Goal: Information Seeking & Learning: Learn about a topic

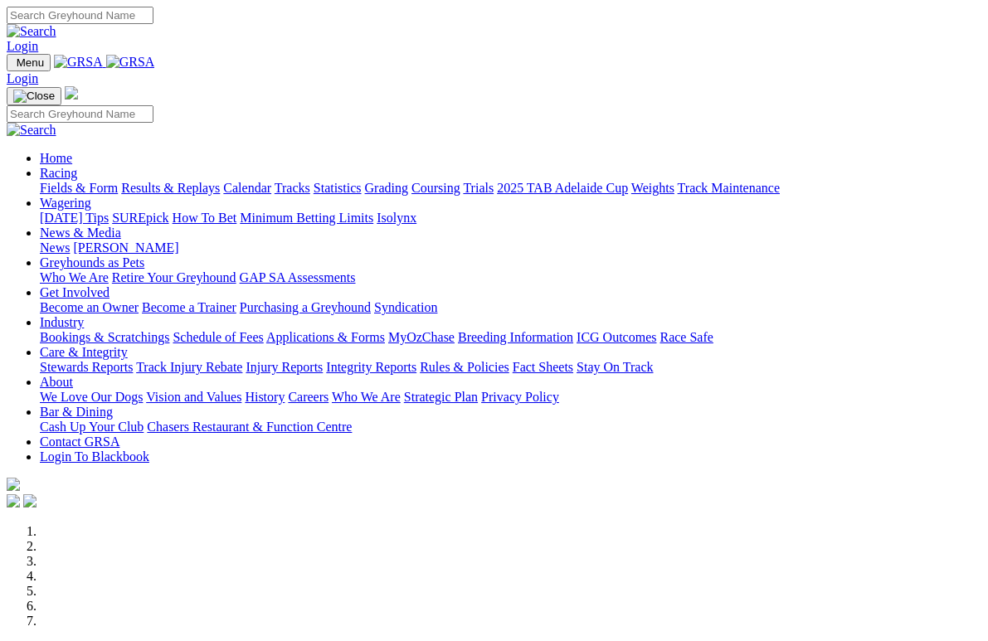
click at [77, 166] on link "Racing" at bounding box center [58, 173] width 37 height 14
click at [271, 181] on link "Calendar" at bounding box center [247, 188] width 48 height 14
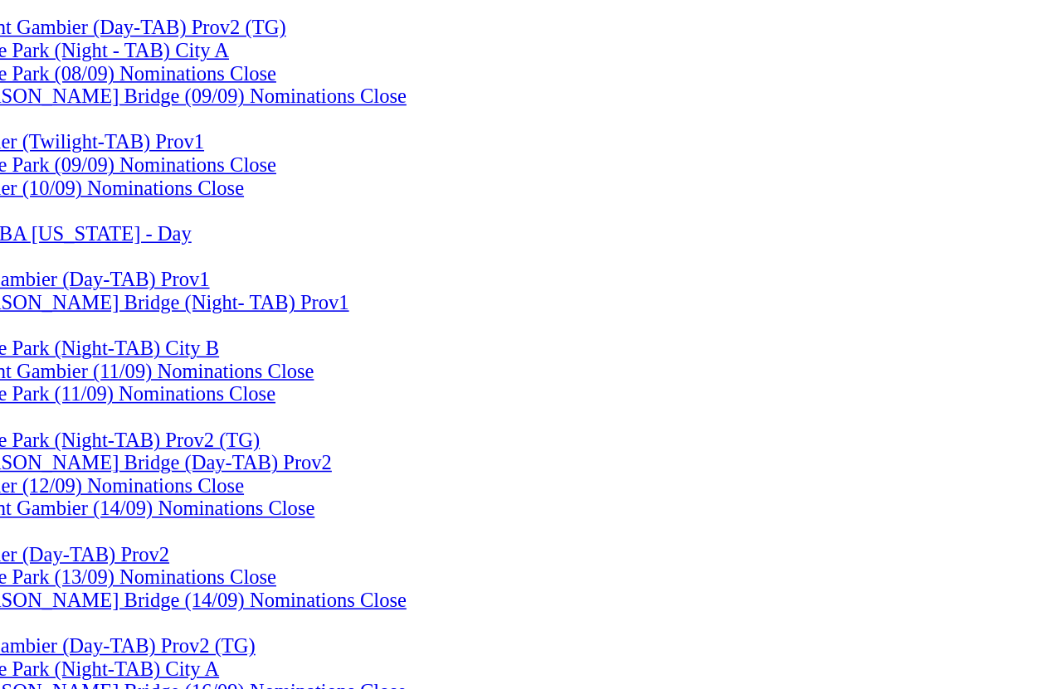
scroll to position [968, 0]
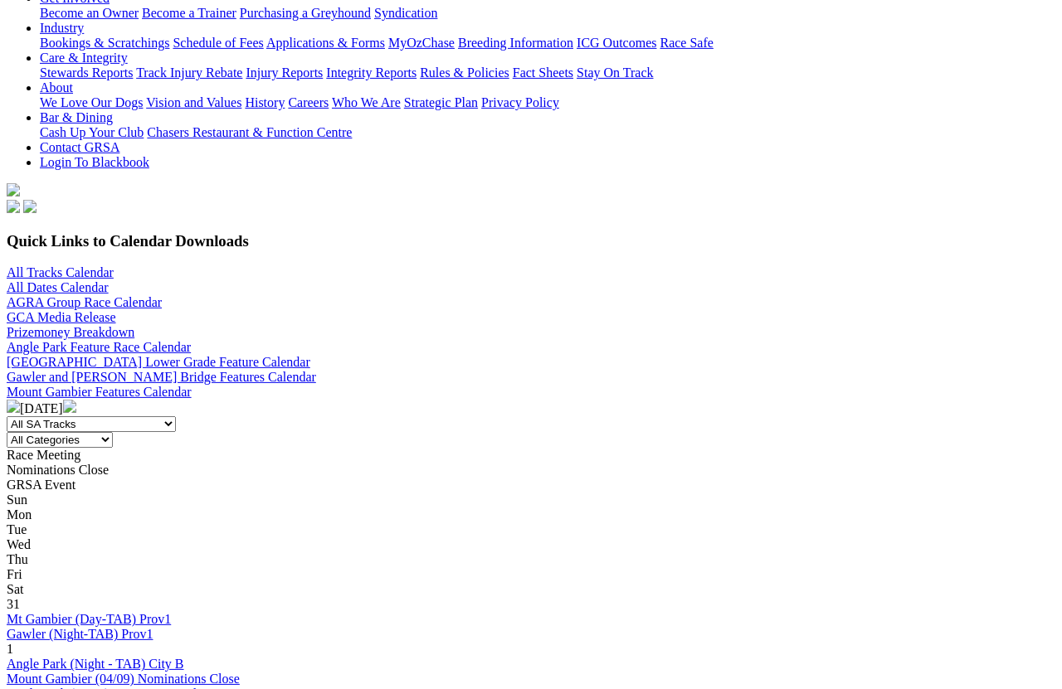
scroll to position [314, 0]
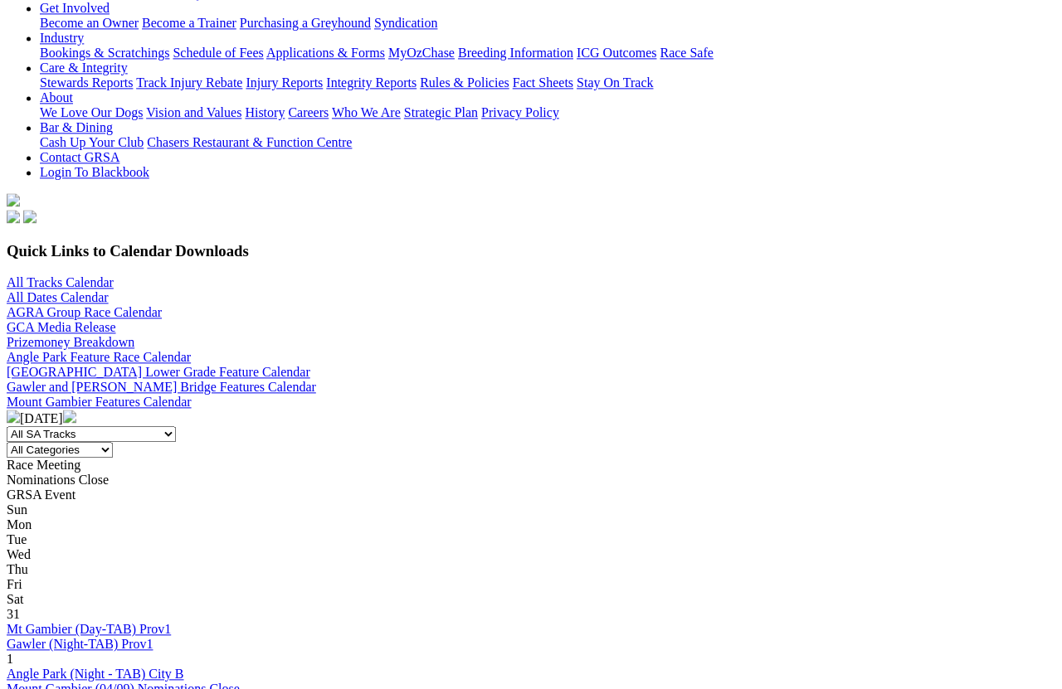
click at [76, 410] on img at bounding box center [69, 416] width 13 height 13
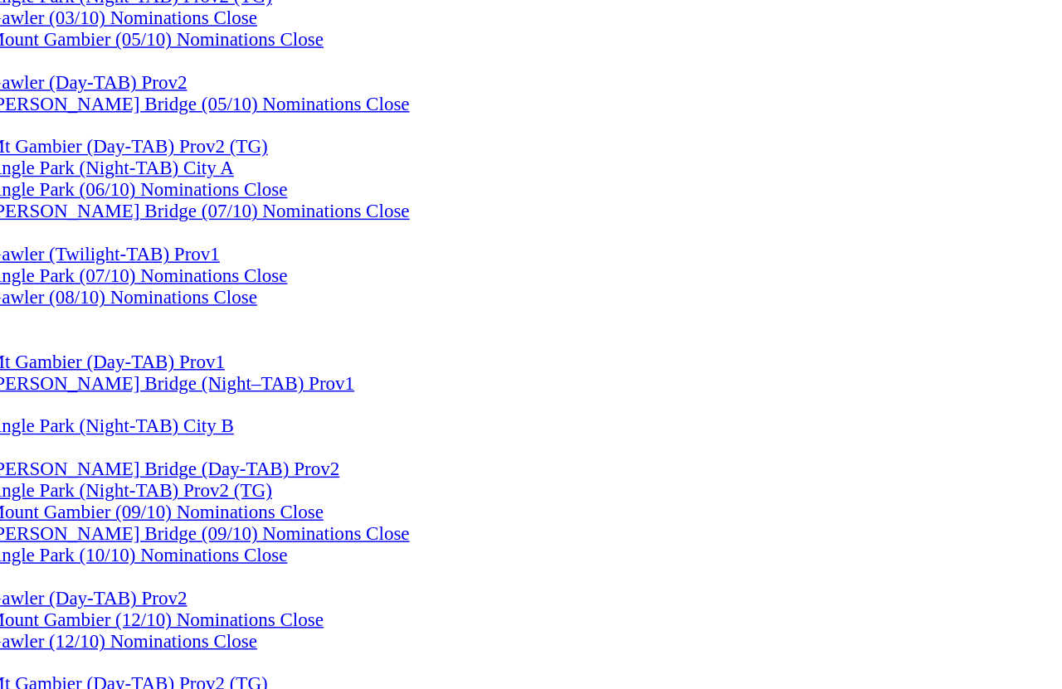
scroll to position [911, 0]
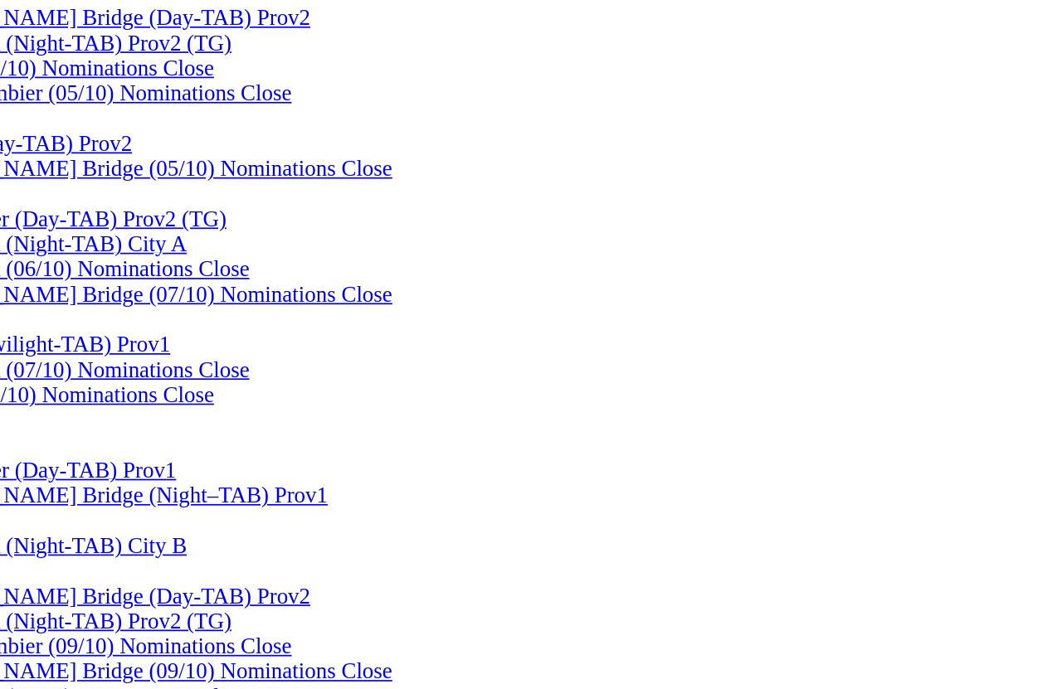
scroll to position [1034, 0]
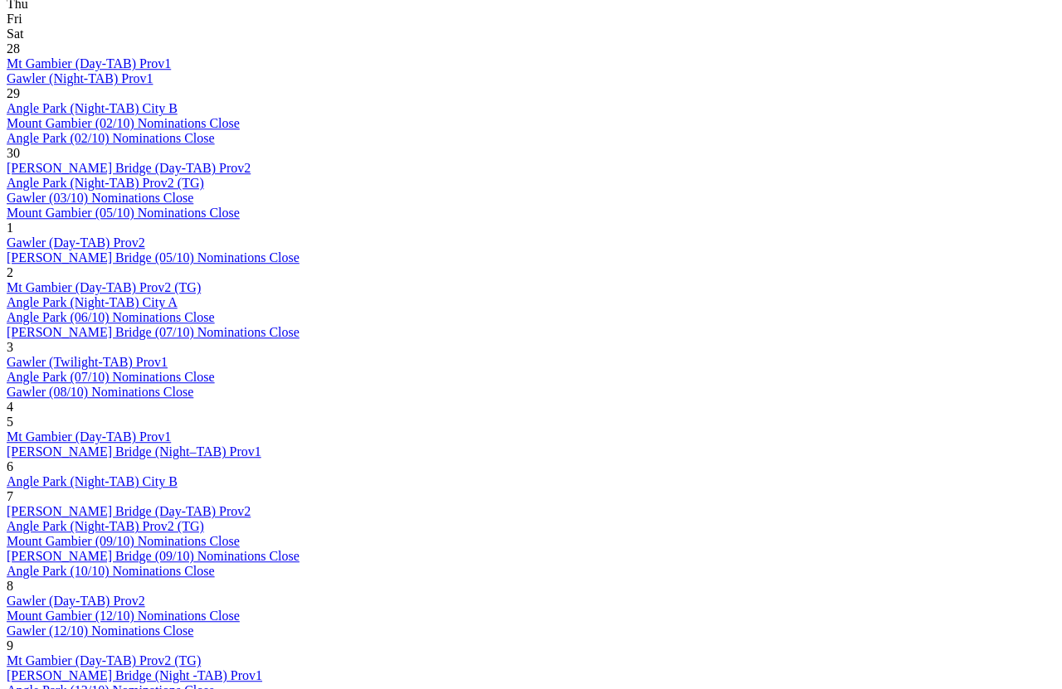
scroll to position [927, 0]
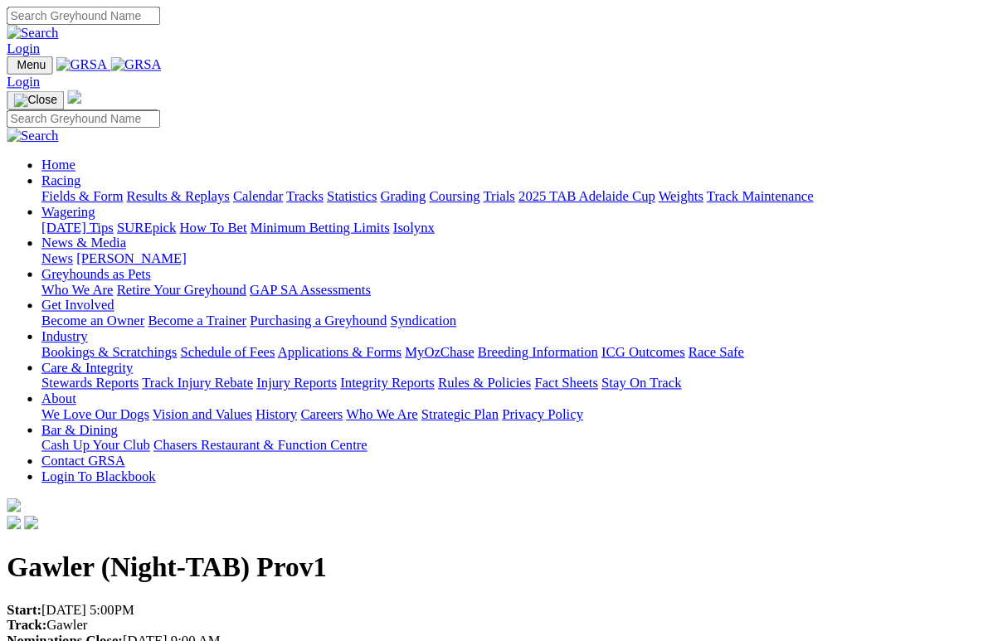
scroll to position [4, 0]
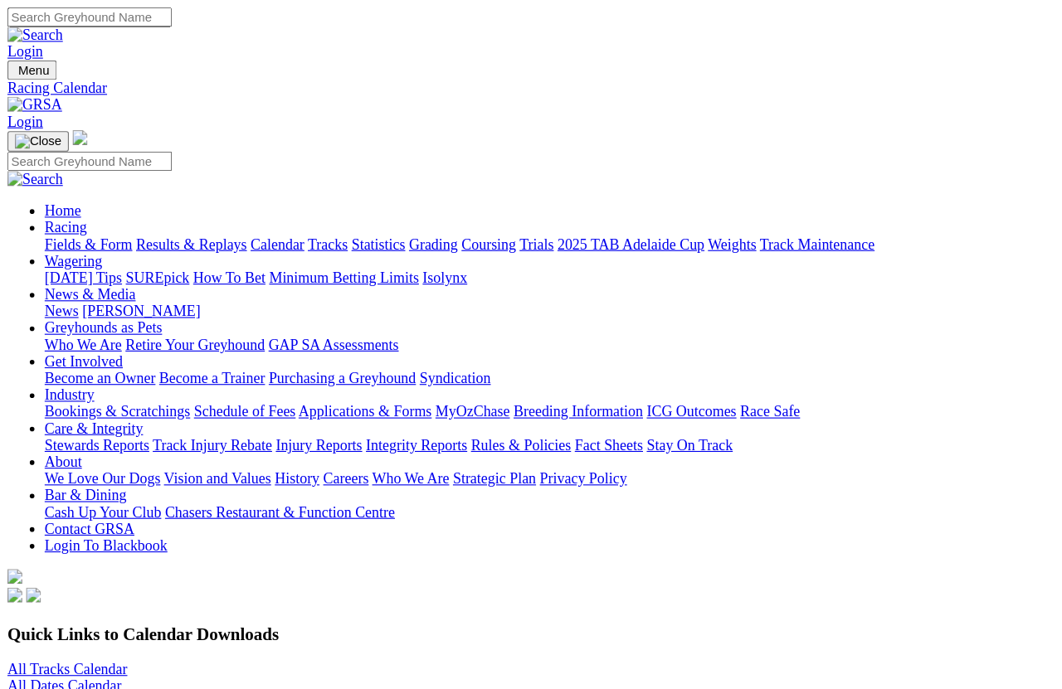
scroll to position [900, 0]
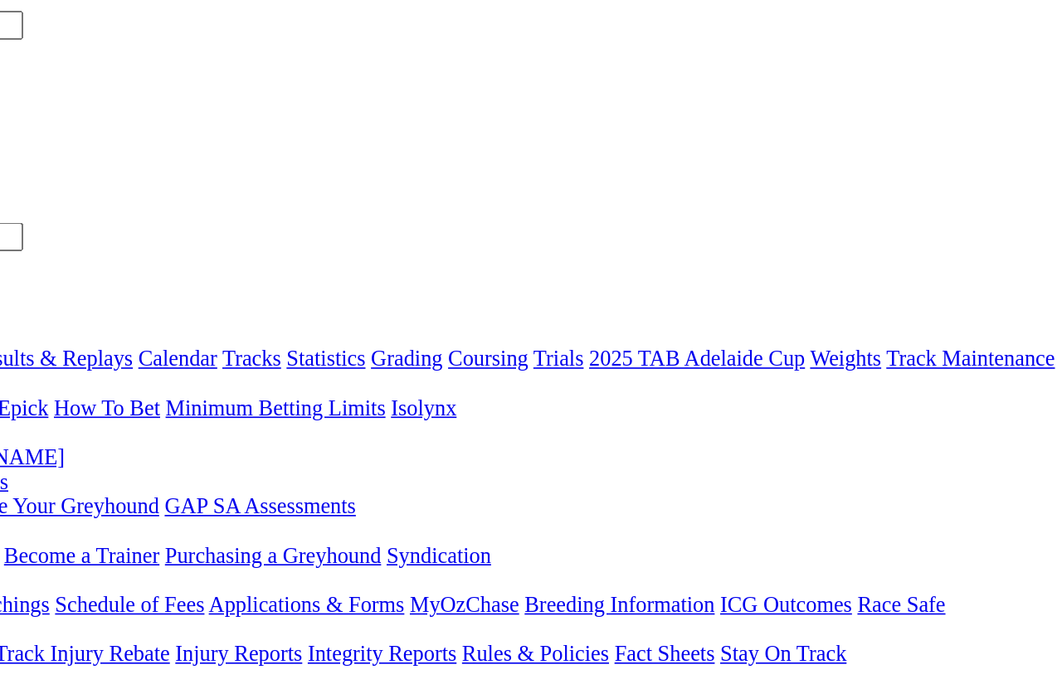
click at [316, 688] on link "Gawler and Murray Bridge Features Calendar" at bounding box center [161, 701] width 309 height 14
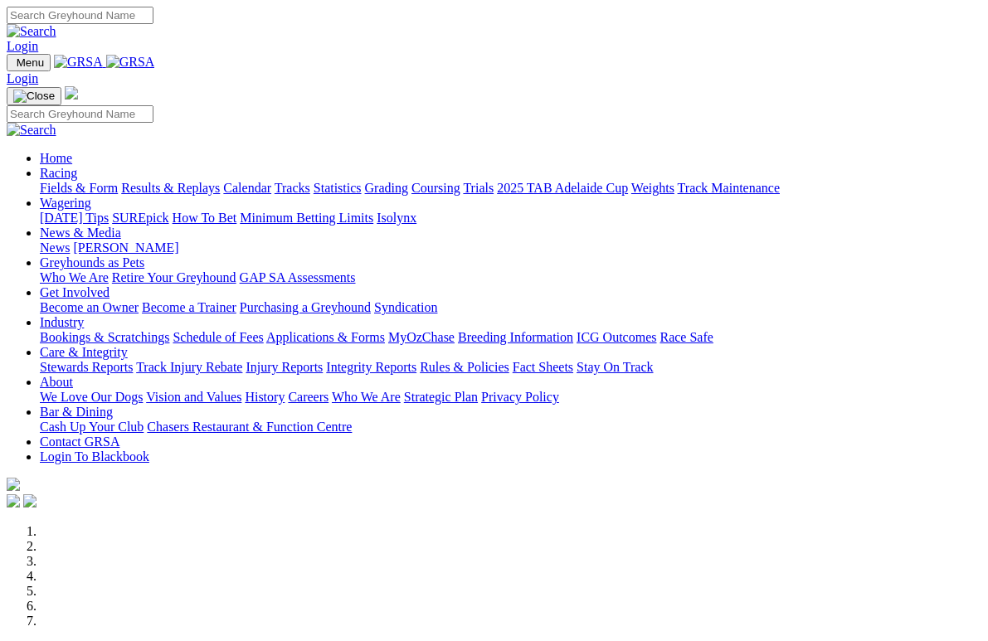
scroll to position [2, 0]
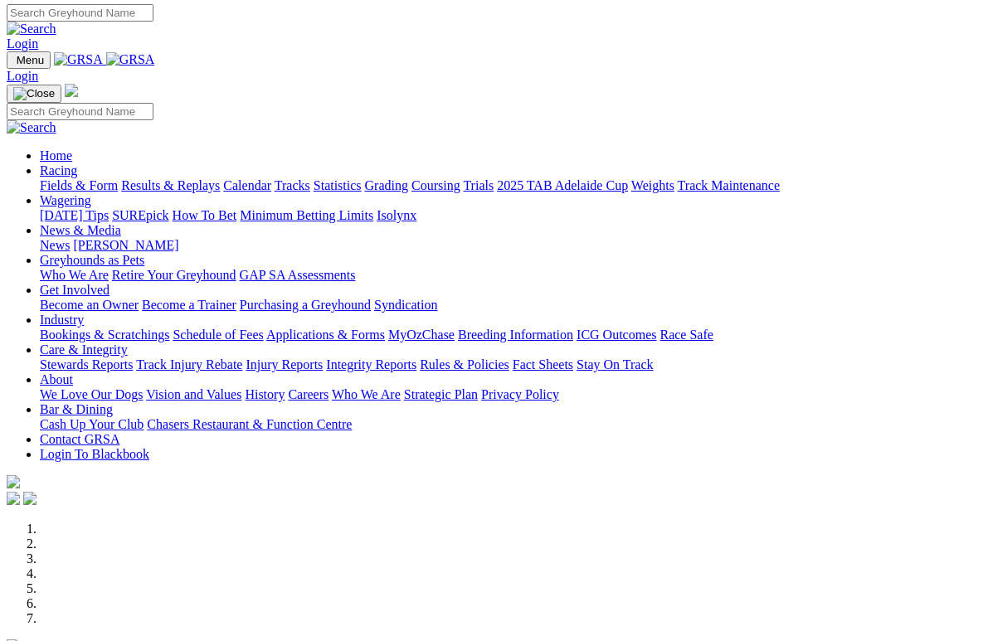
click at [77, 163] on link "Racing" at bounding box center [58, 170] width 37 height 14
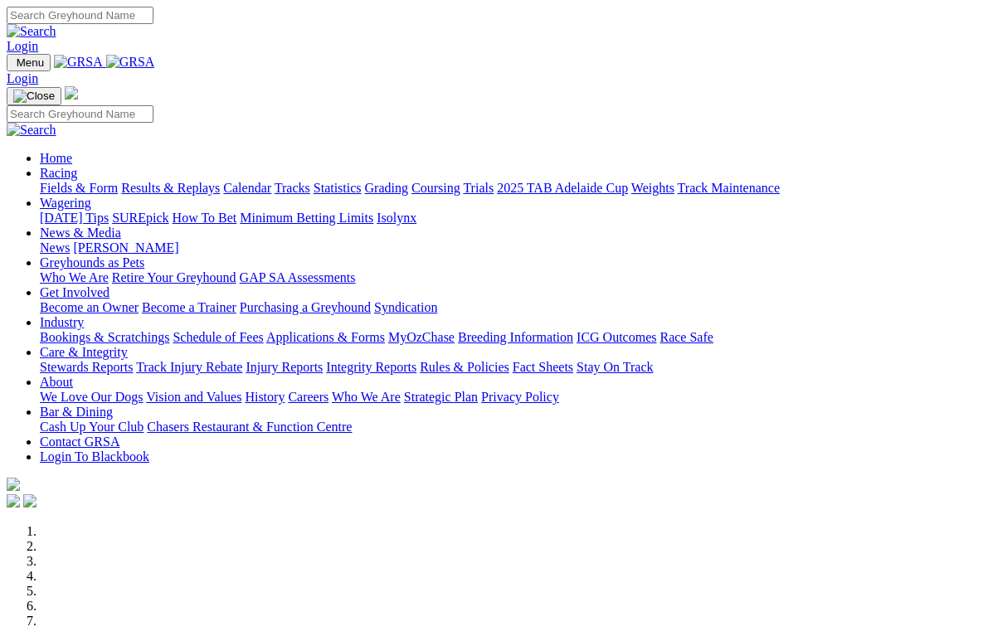
click at [77, 166] on link "Racing" at bounding box center [58, 173] width 37 height 14
click at [91, 196] on link "Wagering" at bounding box center [65, 203] width 51 height 14
click at [77, 166] on link "Racing" at bounding box center [58, 173] width 37 height 14
click at [271, 181] on link "Calendar" at bounding box center [247, 188] width 48 height 14
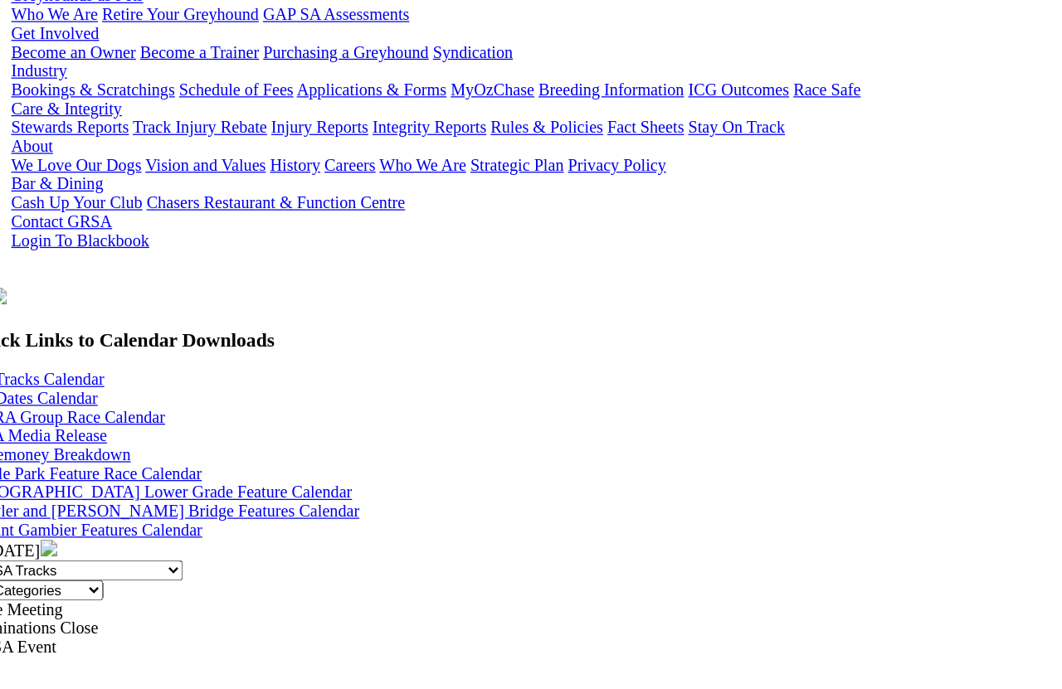
scroll to position [294, 0]
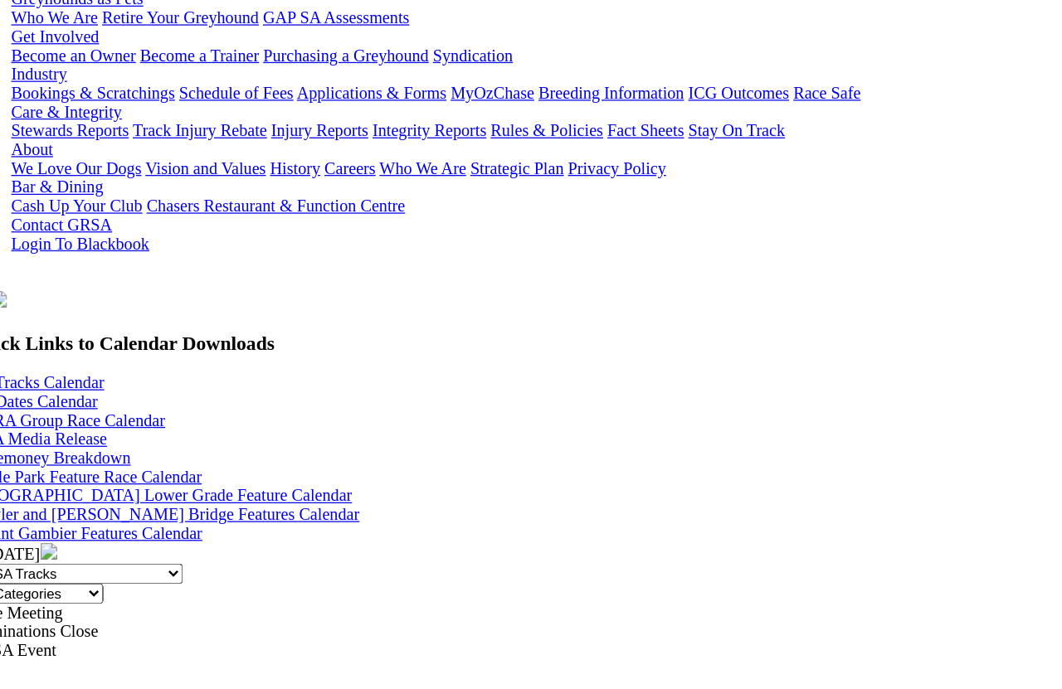
click at [76, 431] on img at bounding box center [69, 437] width 13 height 13
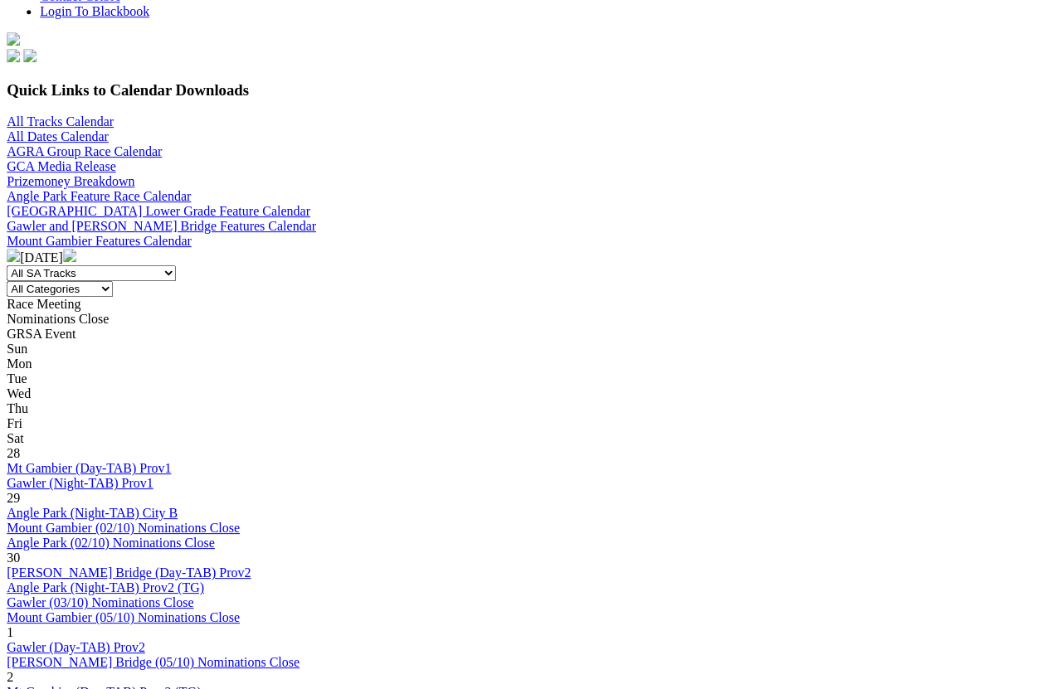
scroll to position [521, 1]
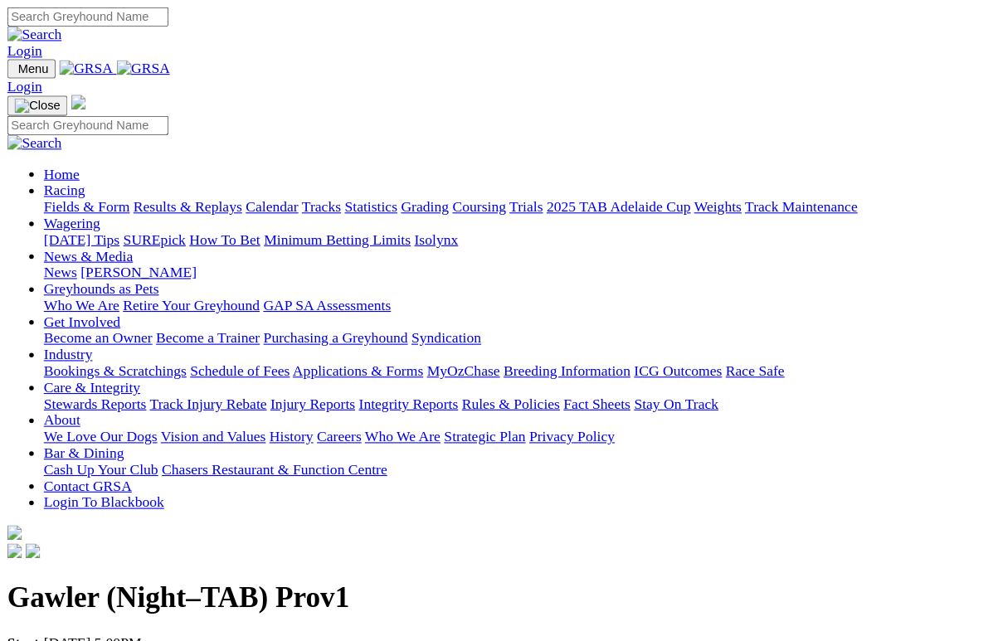
click at [77, 166] on link "Racing" at bounding box center [58, 173] width 37 height 14
click at [310, 181] on link "Tracks" at bounding box center [293, 188] width 36 height 14
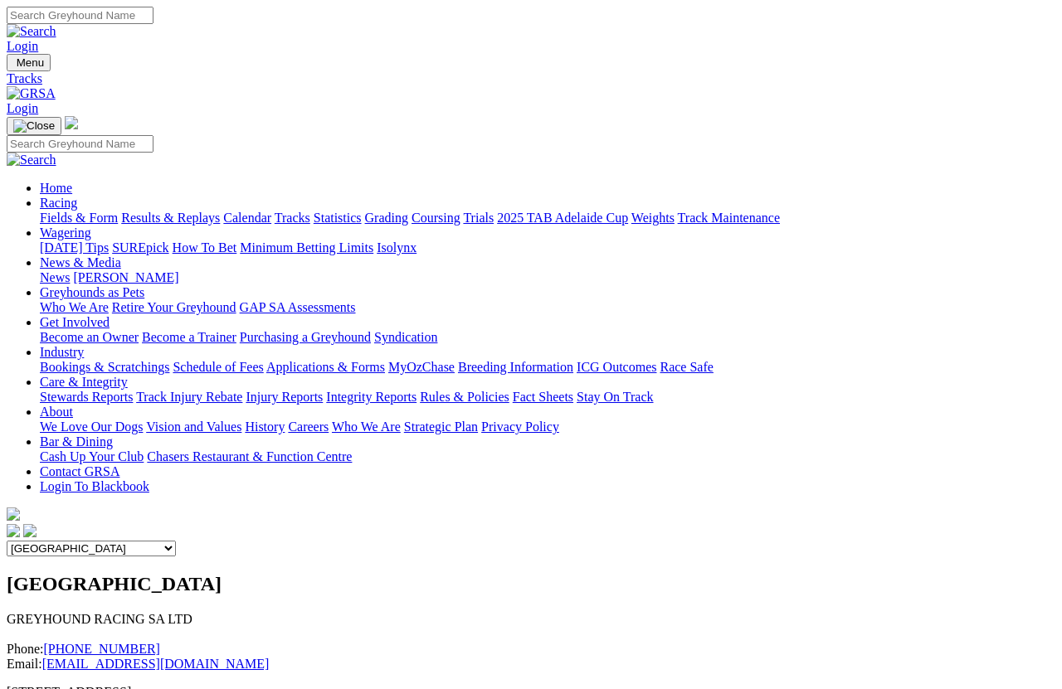
scroll to position [22, 0]
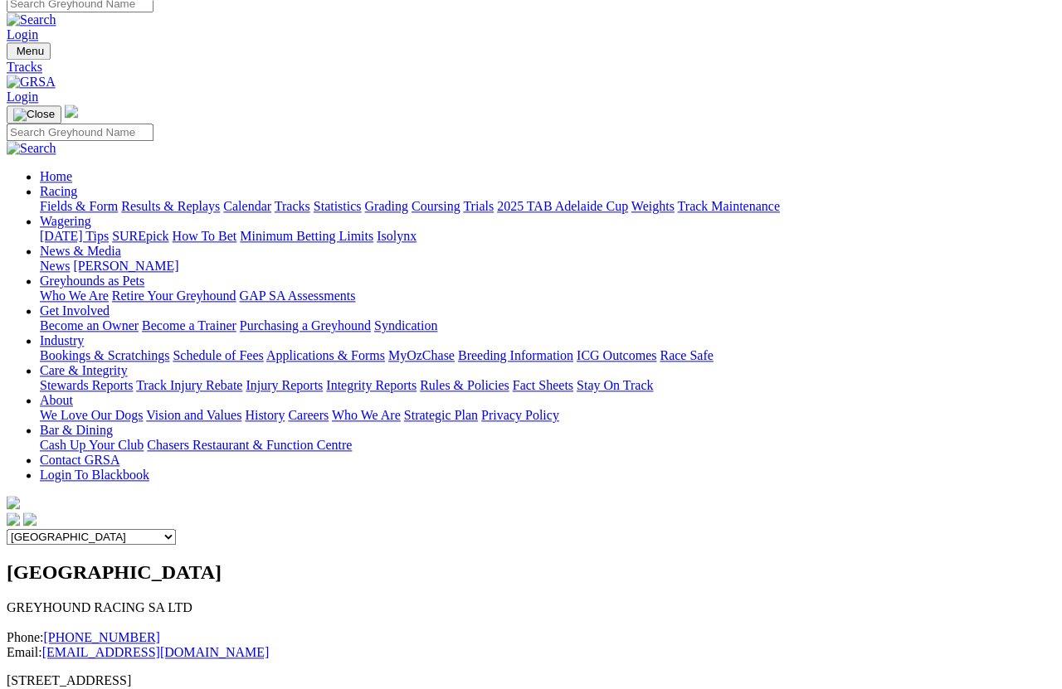
click at [176, 529] on select "Angle Park Gawler [GEOGRAPHIC_DATA] [PERSON_NAME][GEOGRAPHIC_DATA] [US_STATE] G…" at bounding box center [91, 537] width 169 height 16
select select "2"
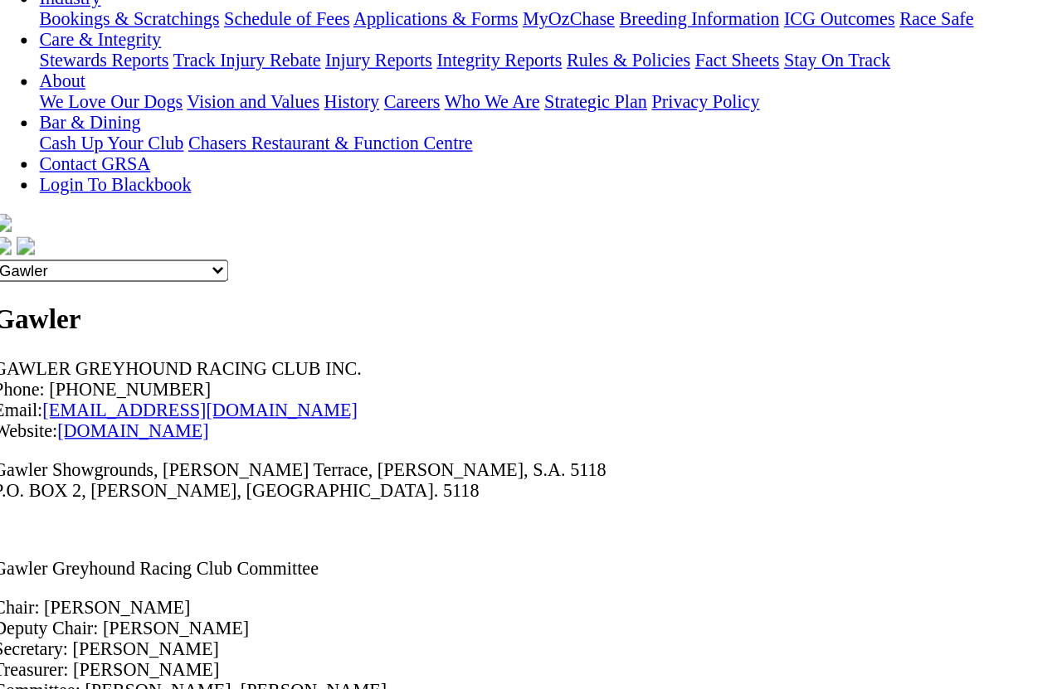
scroll to position [212, 0]
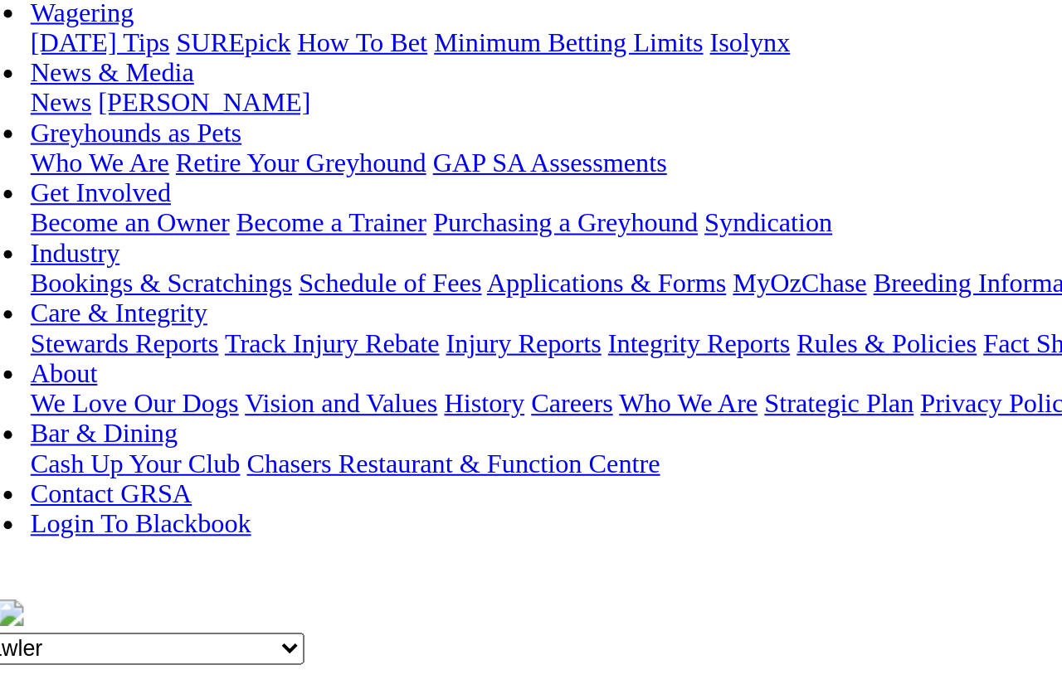
click at [163, 445] on link "[DOMAIN_NAME]" at bounding box center [107, 452] width 109 height 14
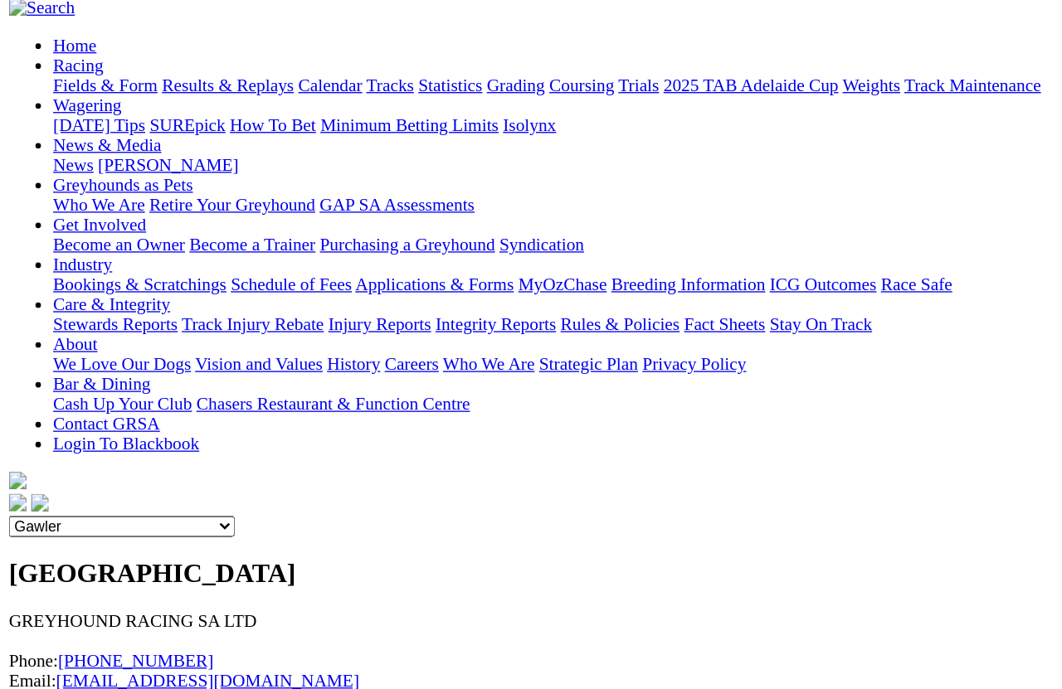
scroll to position [130, 0]
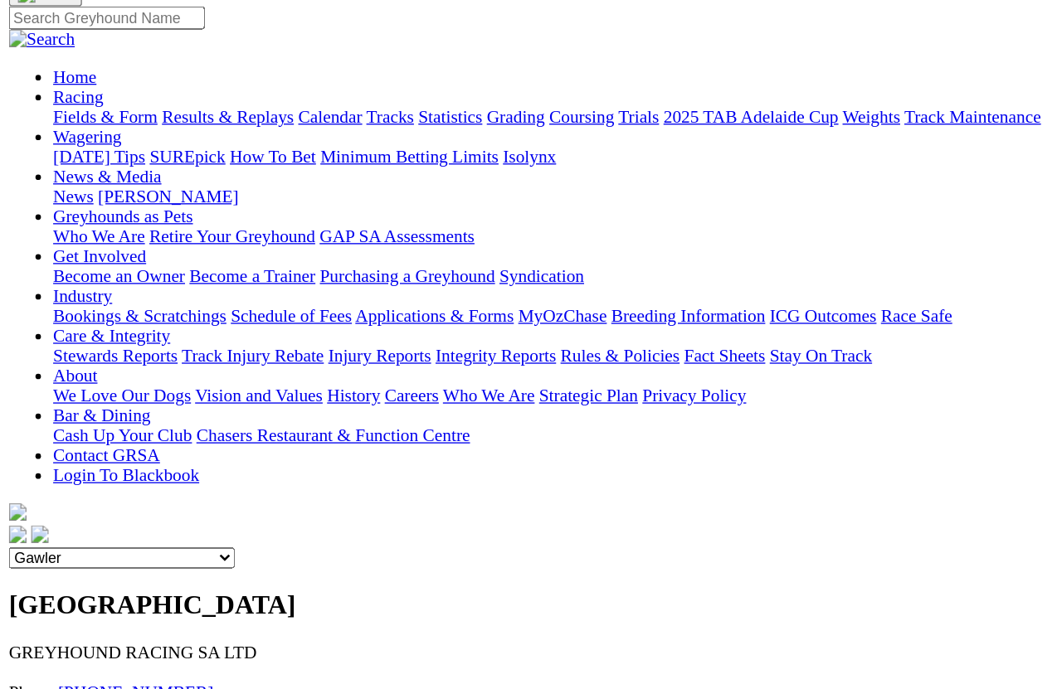
click at [176, 411] on select "Angle Park Gawler [GEOGRAPHIC_DATA] [PERSON_NAME][GEOGRAPHIC_DATA] [US_STATE] G…" at bounding box center [91, 419] width 169 height 16
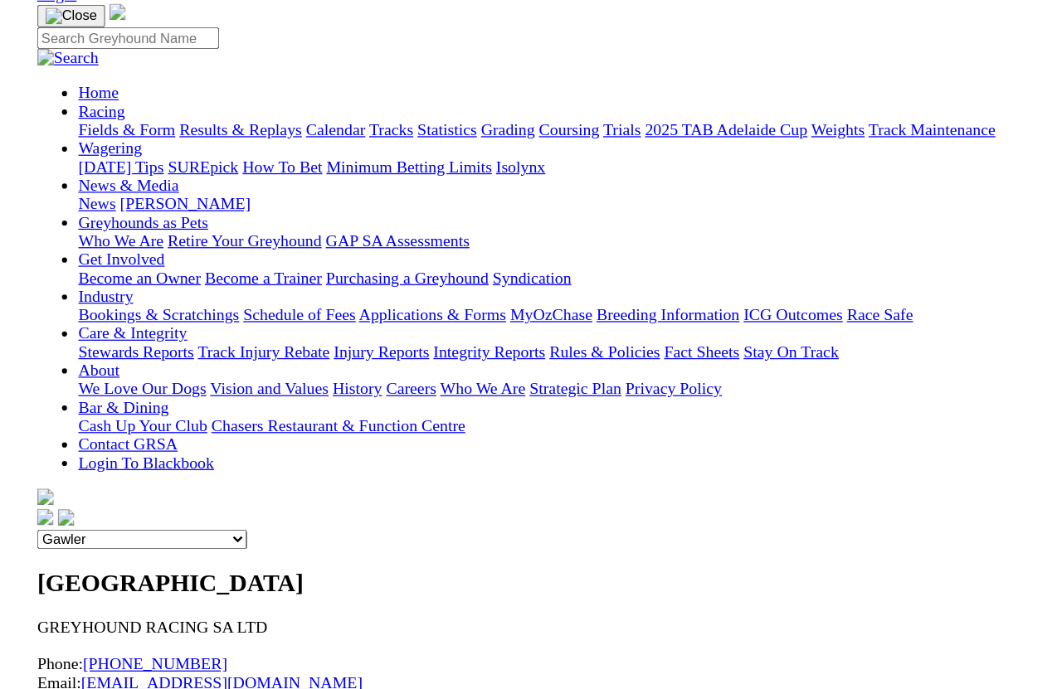
scroll to position [114, 0]
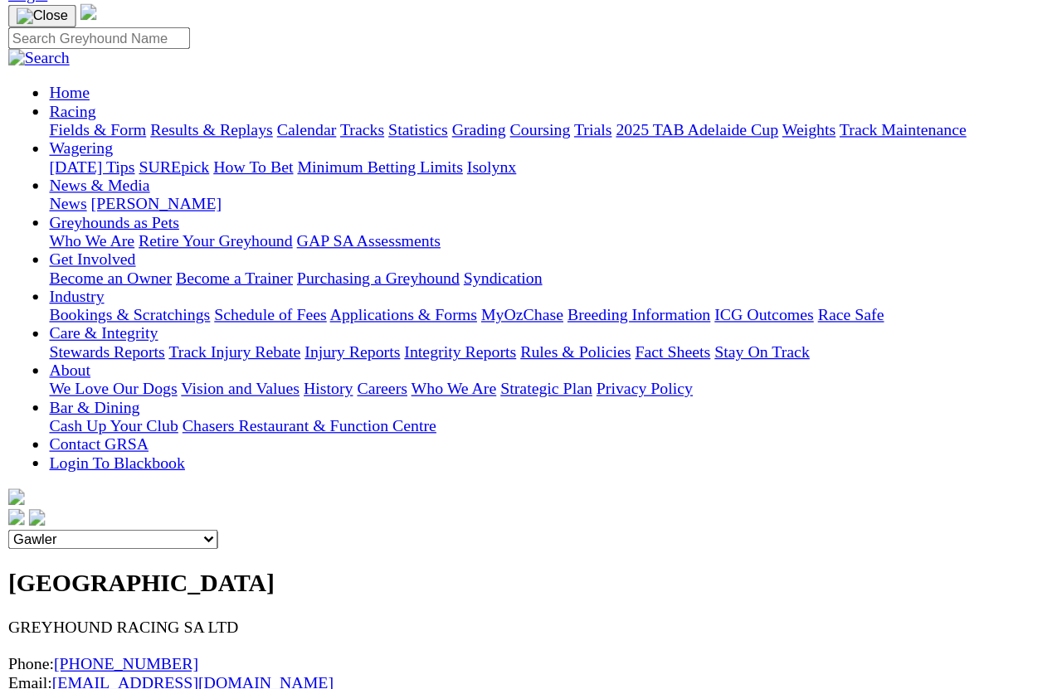
click at [176, 427] on select "Angle Park Gawler [GEOGRAPHIC_DATA] [PERSON_NAME][GEOGRAPHIC_DATA] [US_STATE] G…" at bounding box center [91, 435] width 169 height 16
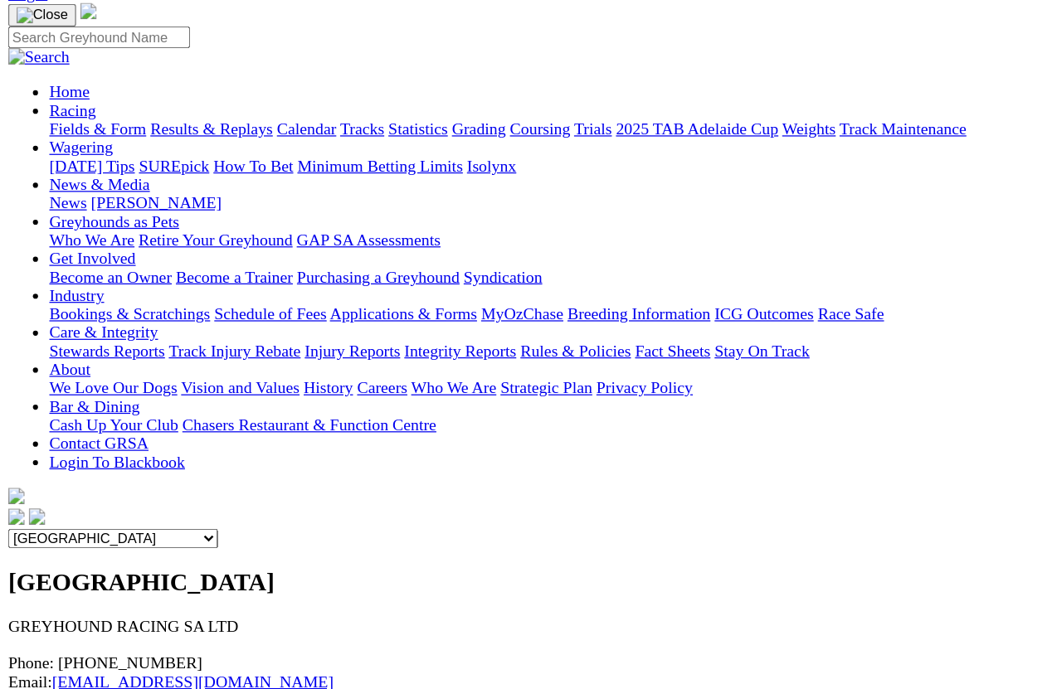
click at [176, 427] on select "Angle Park Gawler [GEOGRAPHIC_DATA] [PERSON_NAME][GEOGRAPHIC_DATA] [US_STATE] G…" at bounding box center [91, 435] width 169 height 16
select select "2"
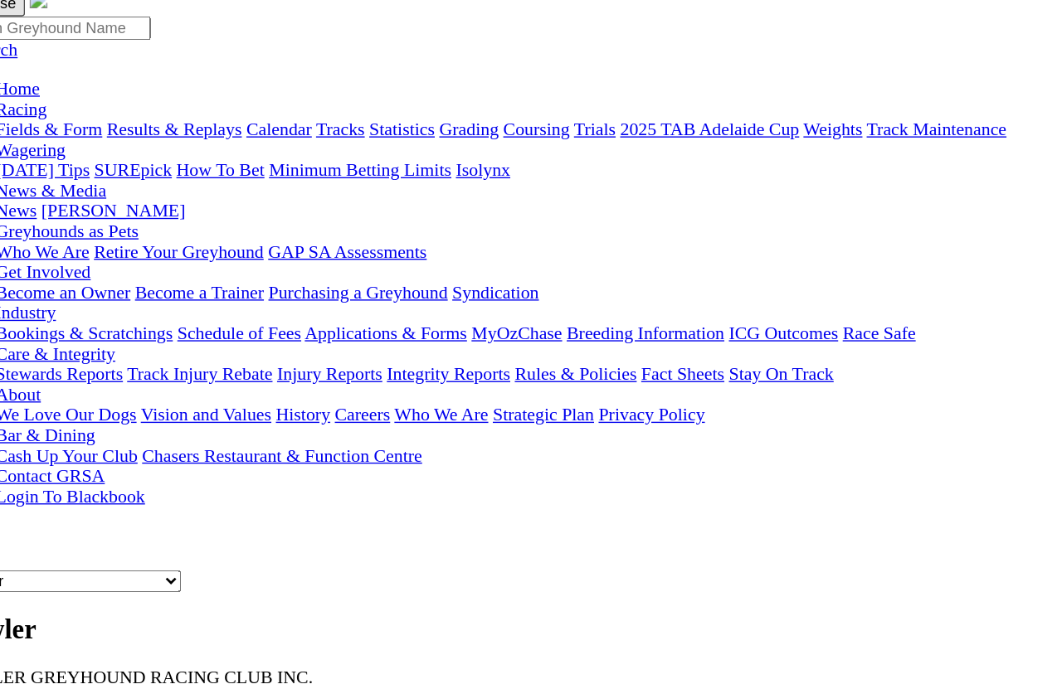
scroll to position [109, 0]
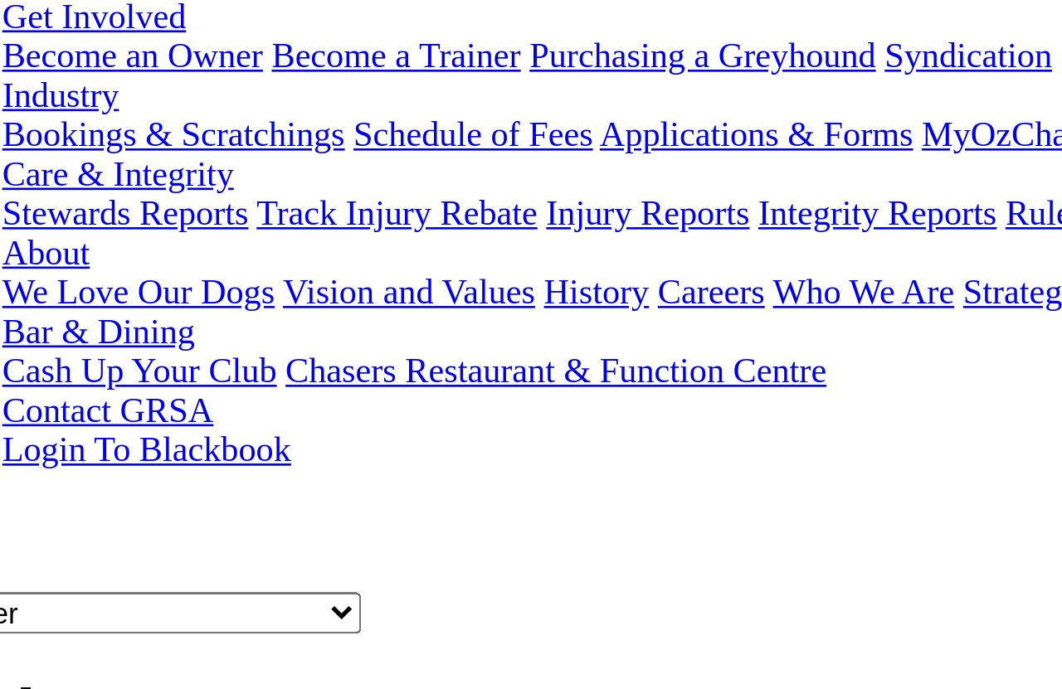
click at [153, 547] on link "www.gawlergreyhounds.com" at bounding box center [107, 554] width 109 height 14
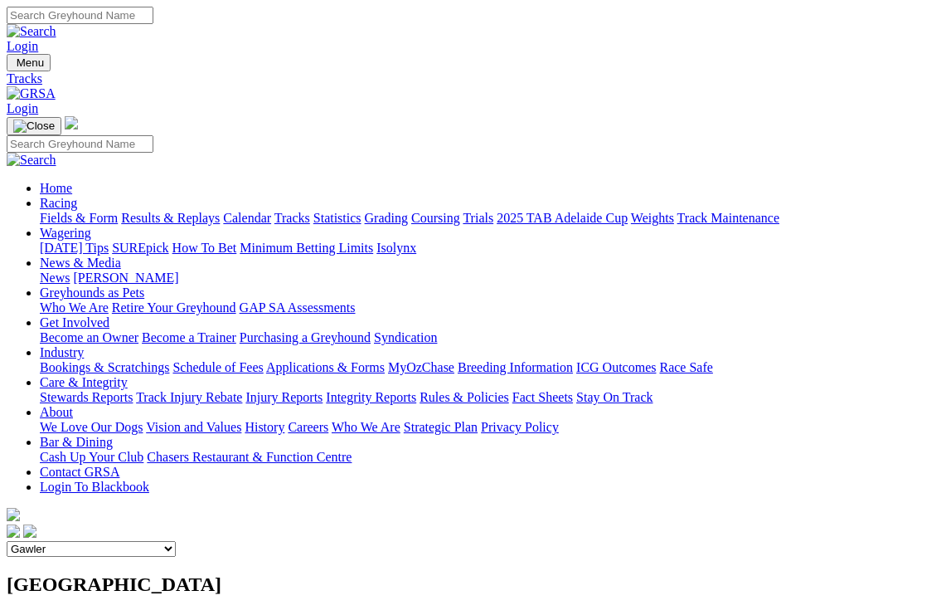
select select "2"
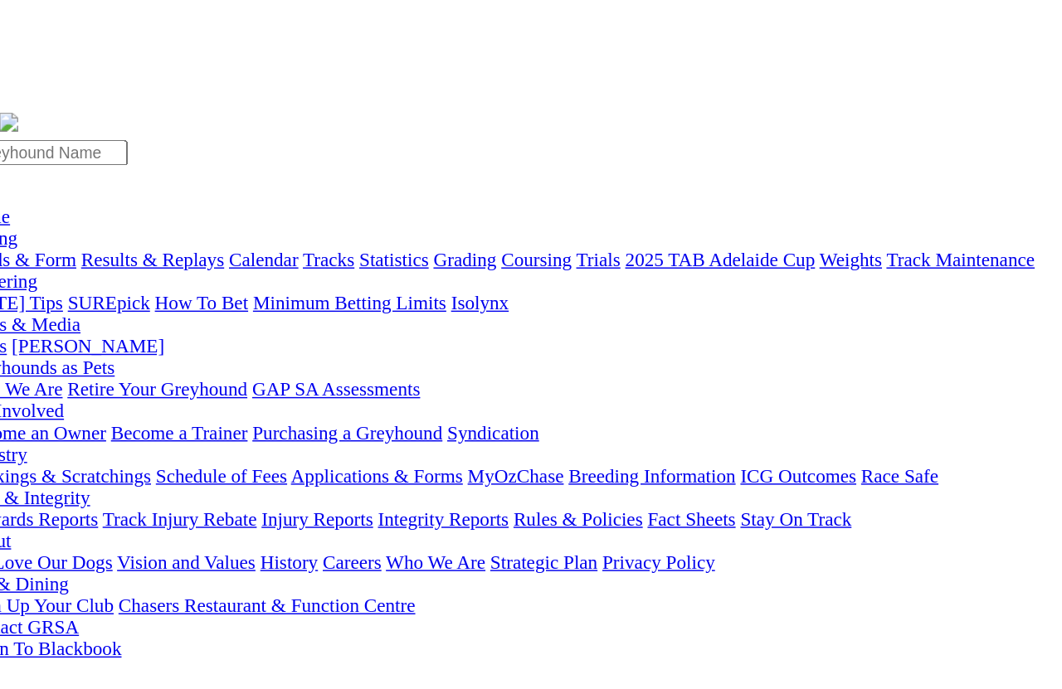
click at [77, 196] on link "Racing" at bounding box center [58, 203] width 37 height 14
click at [166, 211] on link "Results & Replays" at bounding box center [170, 218] width 99 height 14
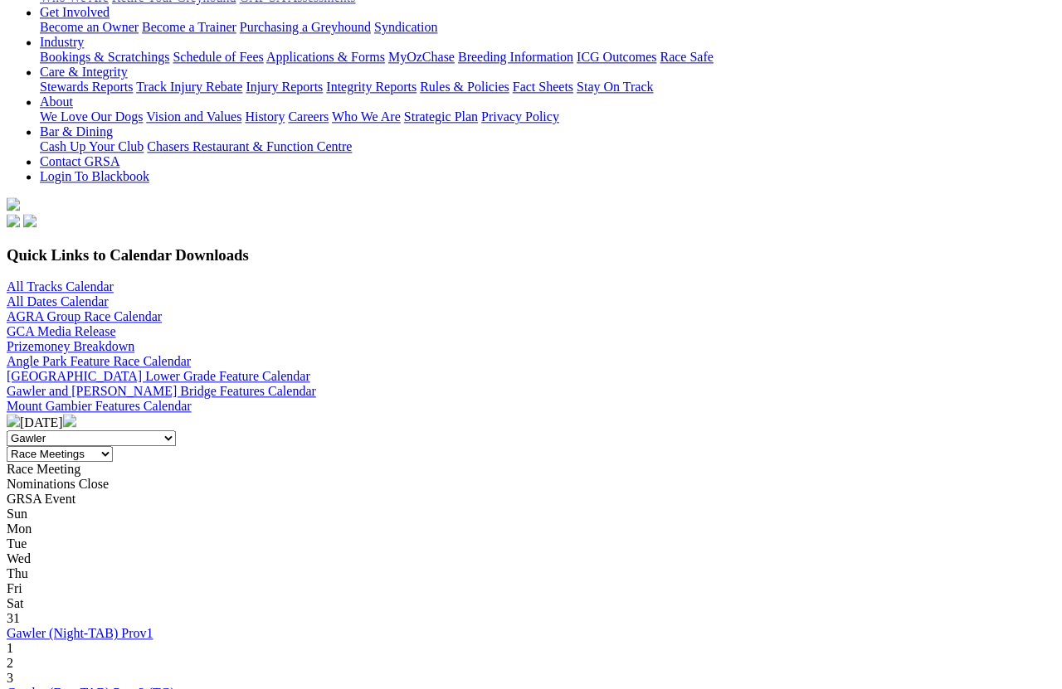
scroll to position [324, 0]
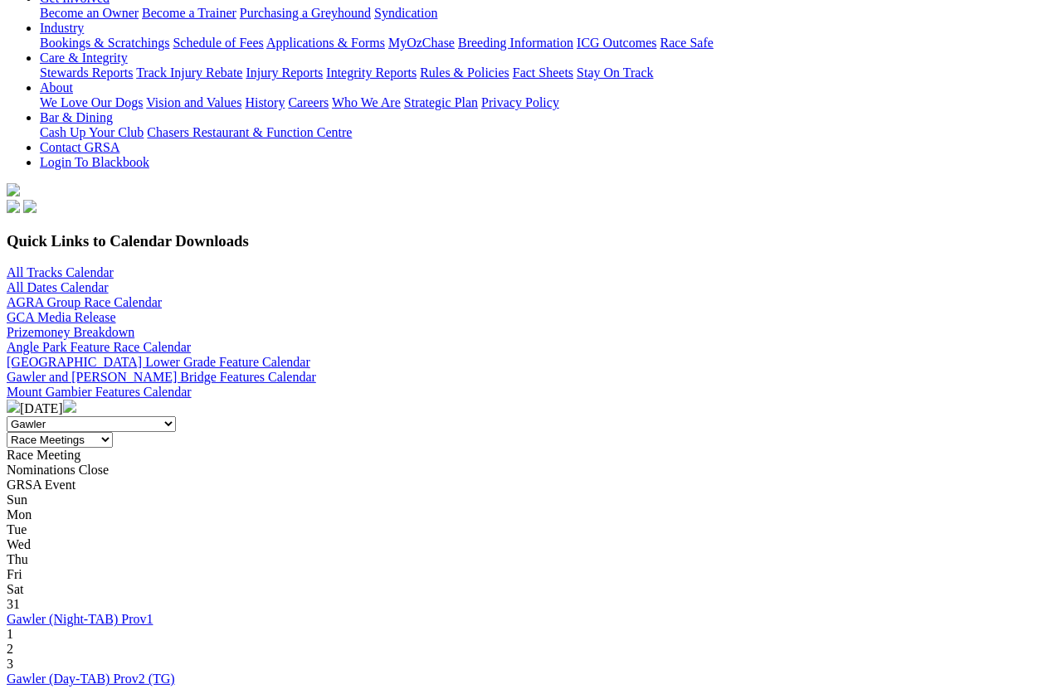
click at [76, 400] on img at bounding box center [69, 406] width 13 height 13
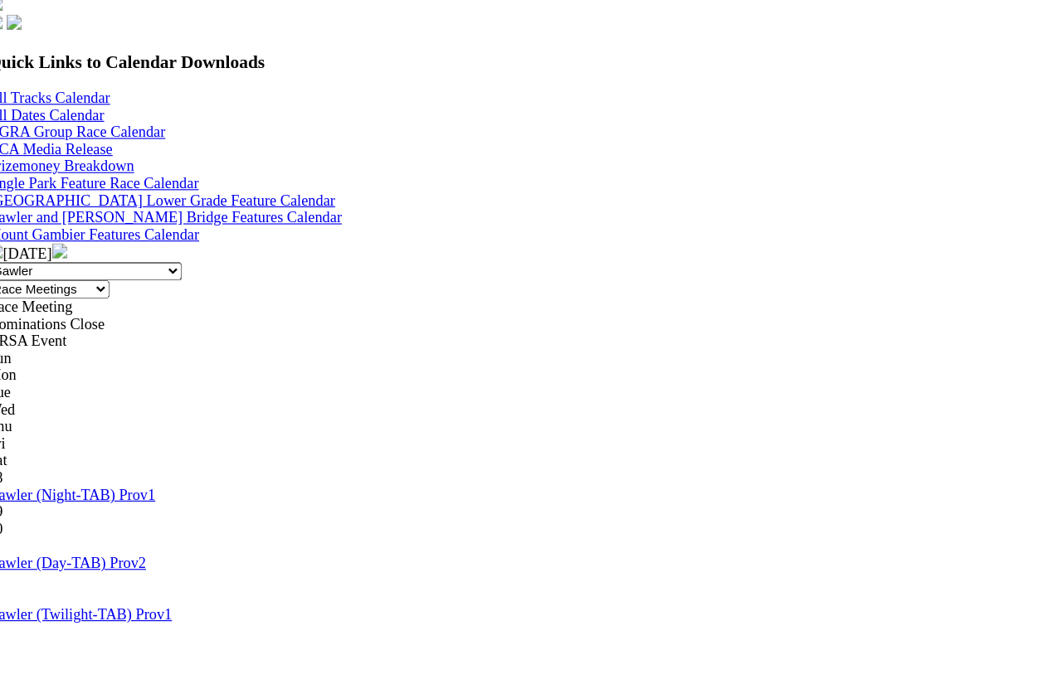
scroll to position [511, 0]
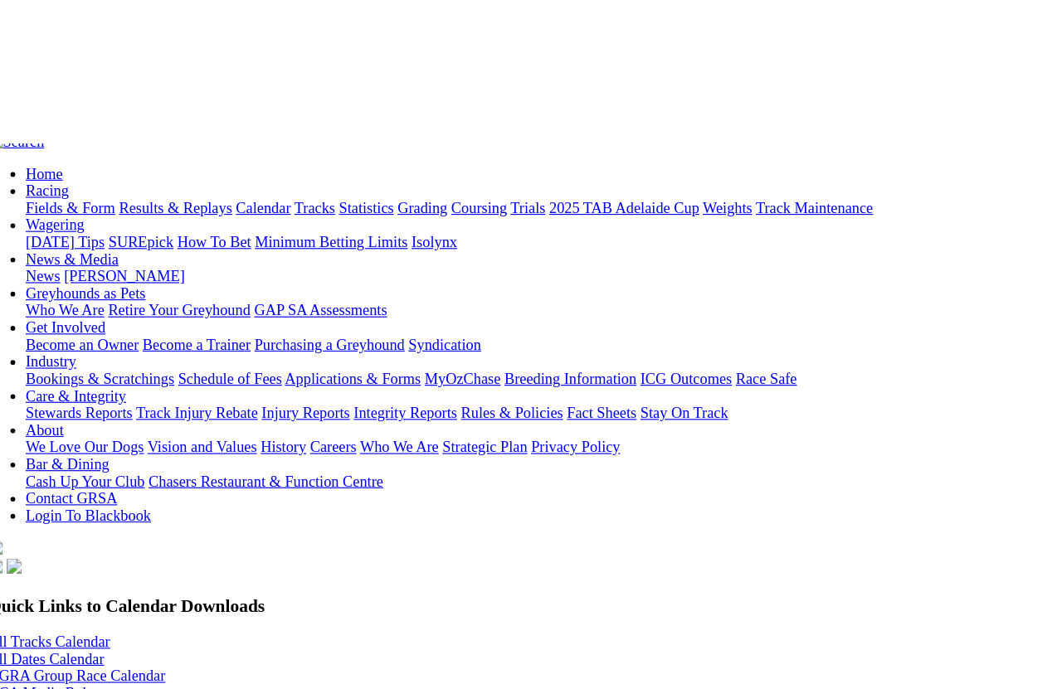
scroll to position [0, 0]
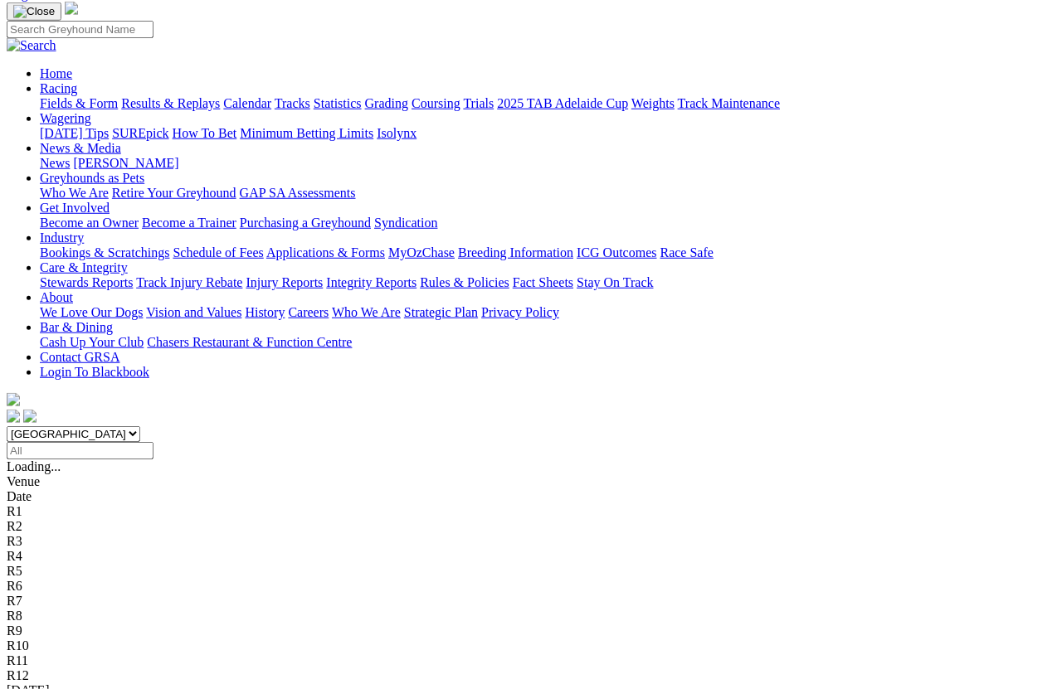
scroll to position [124, 0]
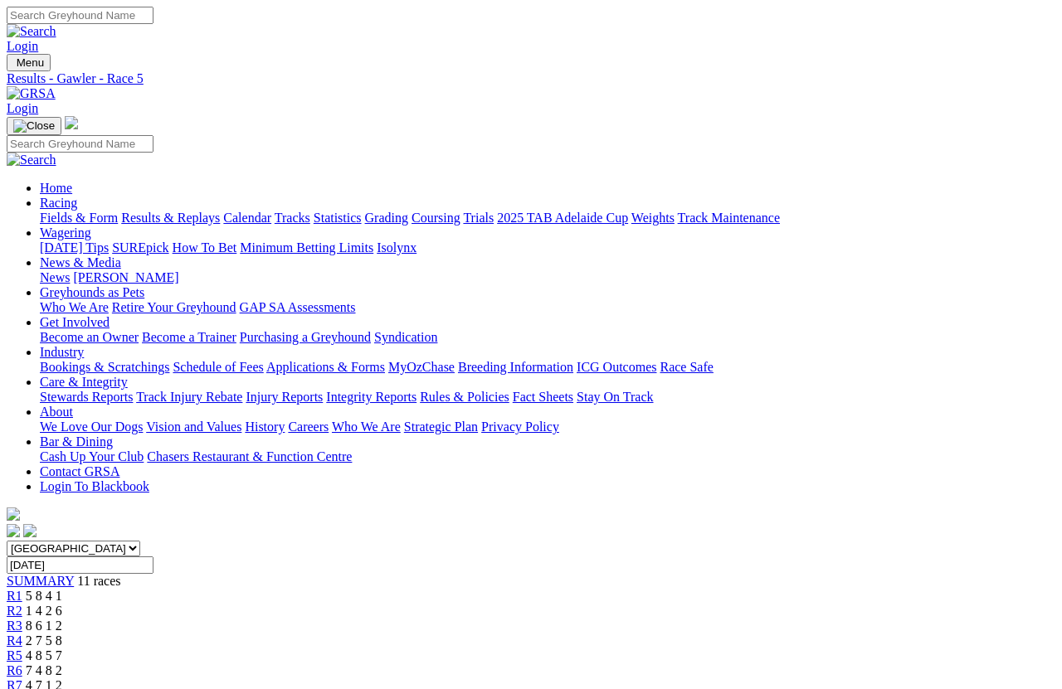
scroll to position [12, 0]
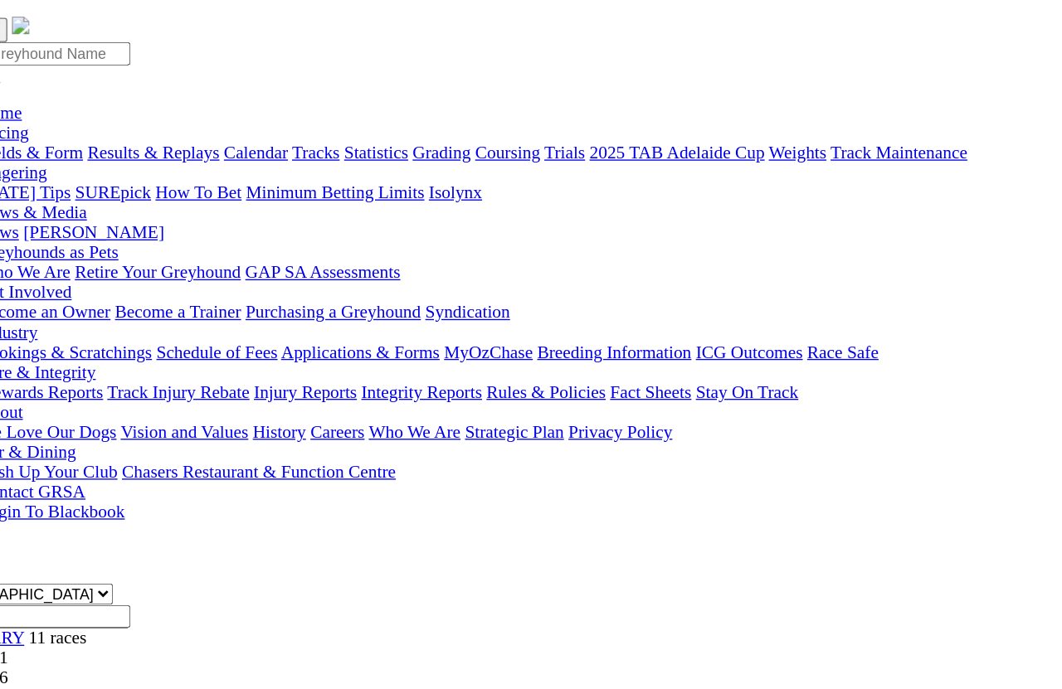
click at [22, 652] on link "R6" at bounding box center [15, 659] width 16 height 14
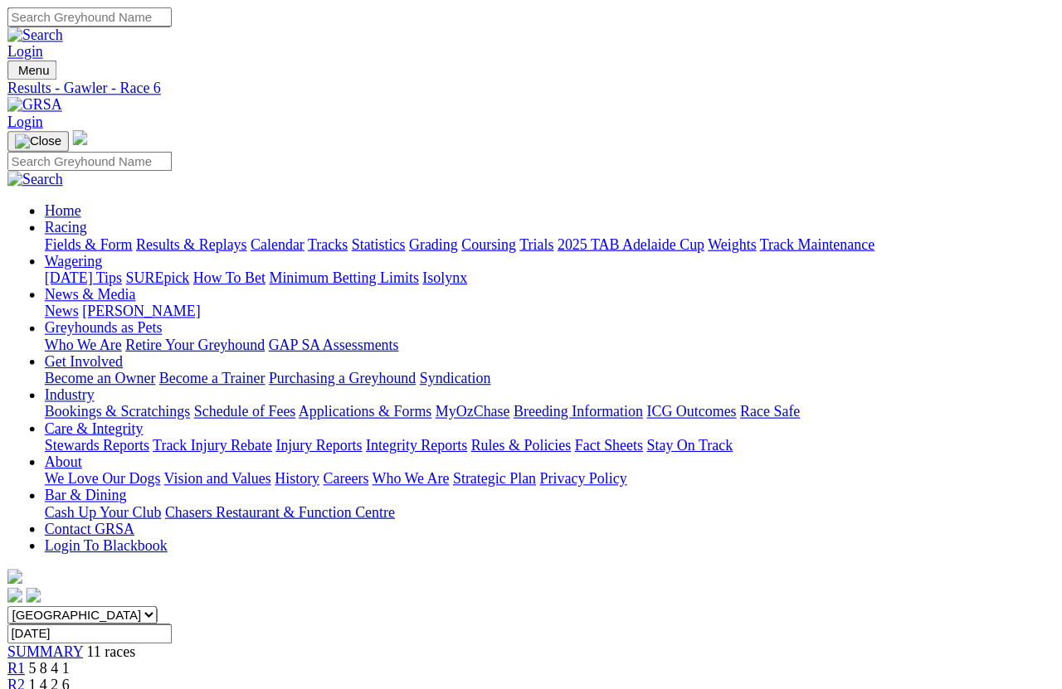
scroll to position [12, 0]
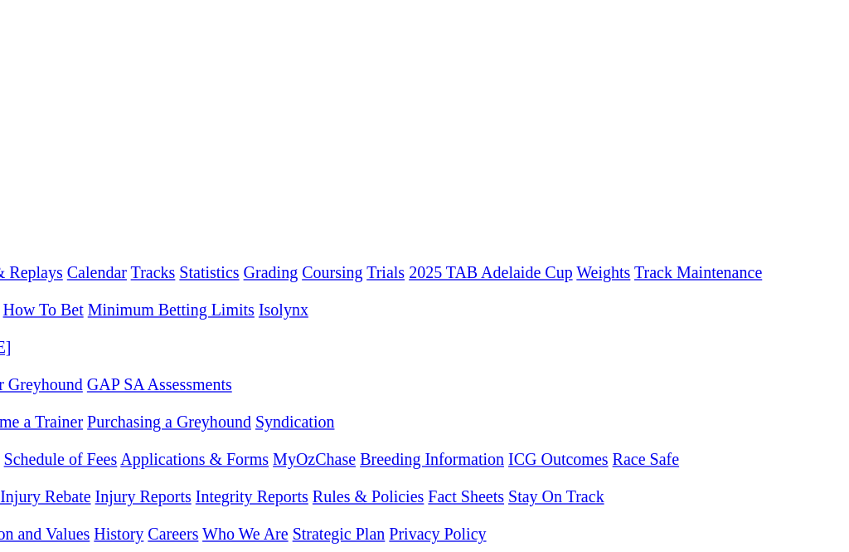
scroll to position [0, 0]
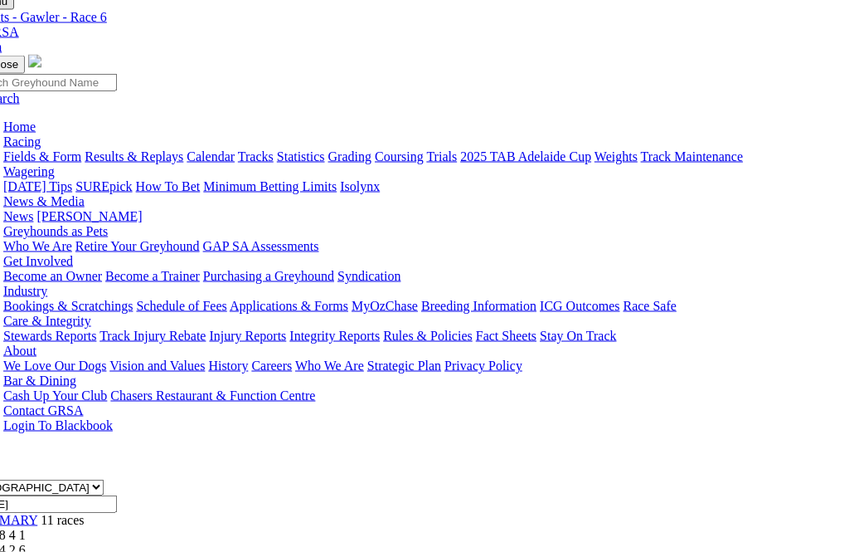
scroll to position [0, 36]
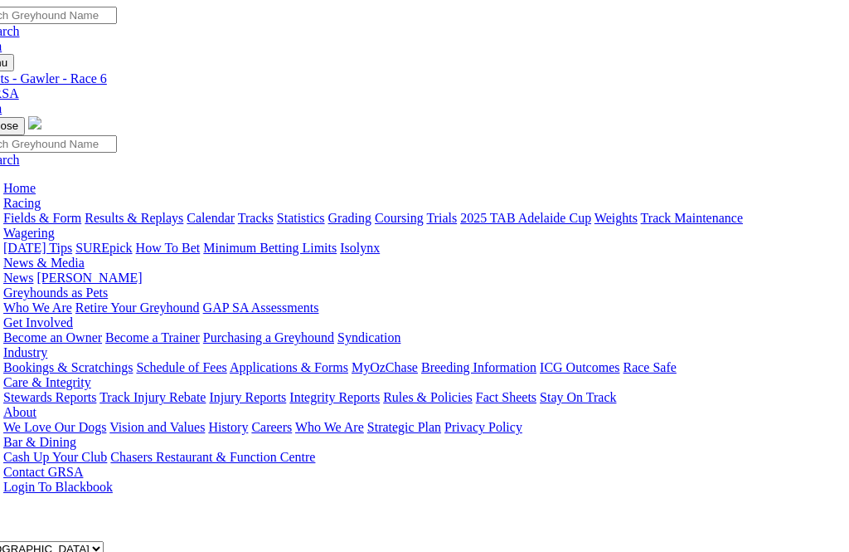
click at [325, 211] on link "Statistics" at bounding box center [301, 218] width 48 height 14
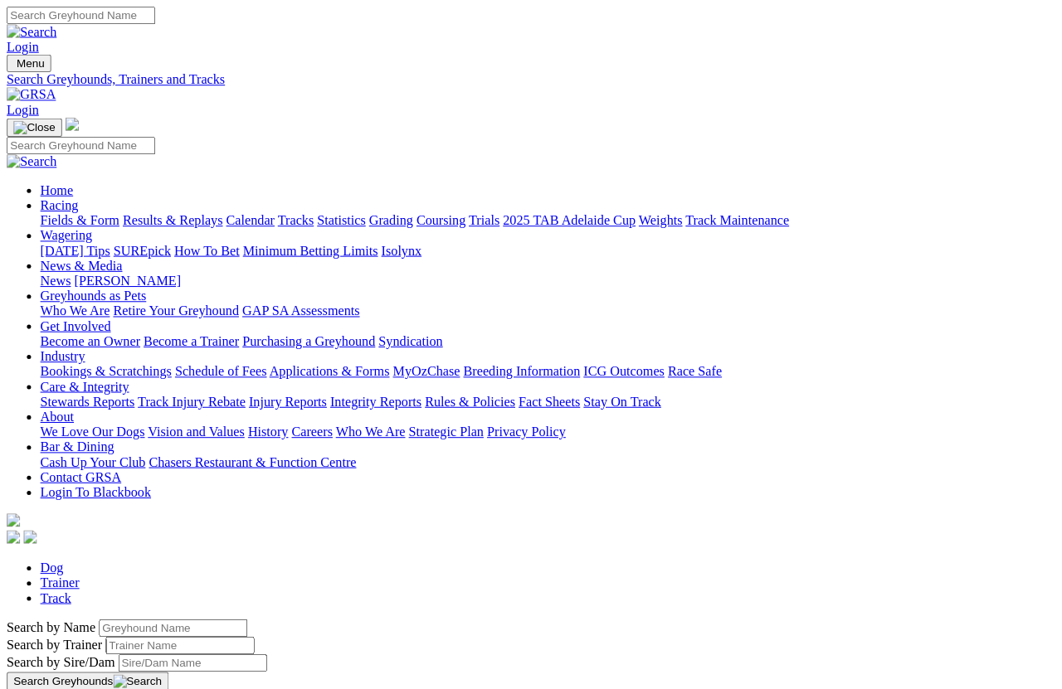
click at [494, 211] on link "Trials" at bounding box center [478, 218] width 31 height 14
